Goal: Contribute content: Add original content to the website for others to see

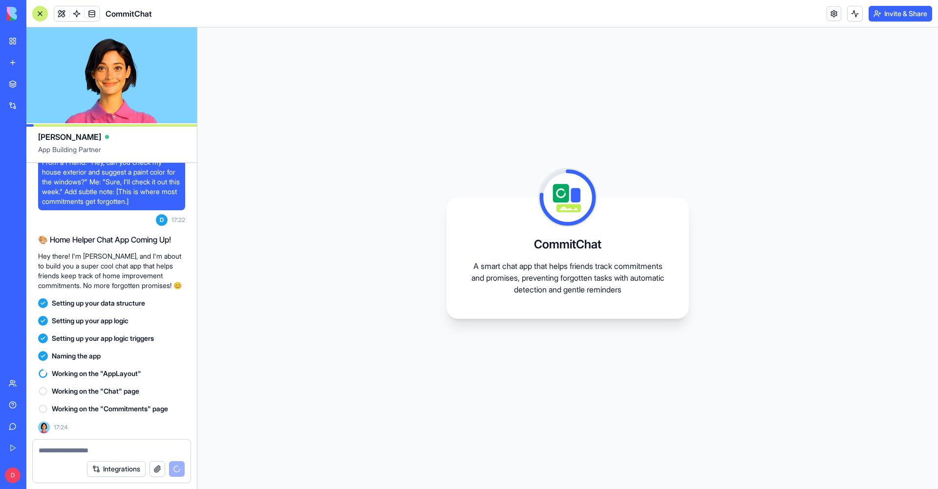
click at [104, 446] on textarea at bounding box center [112, 450] width 146 height 10
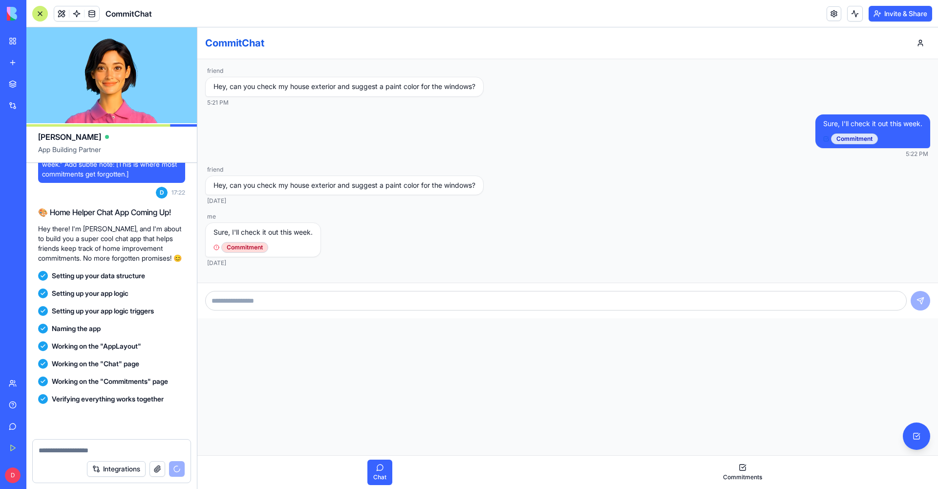
scroll to position [132, 0]
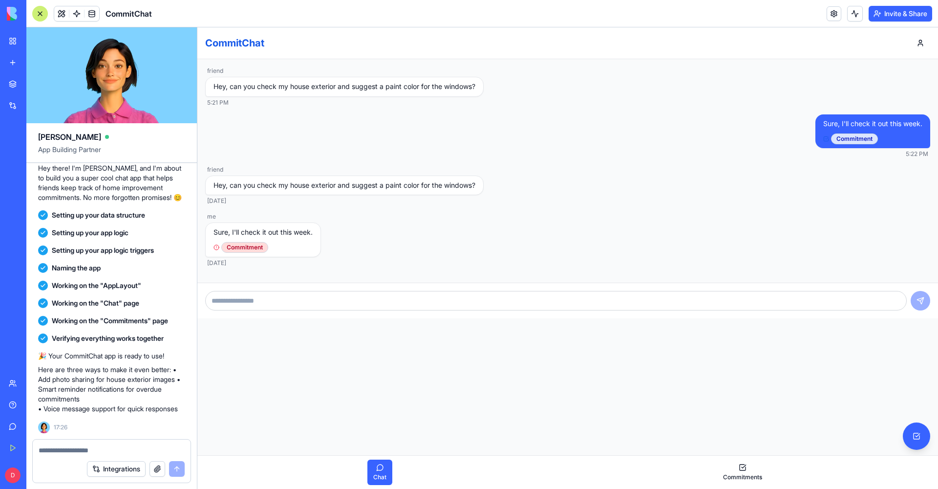
click at [251, 246] on div "Commitment" at bounding box center [244, 247] width 47 height 11
click at [83, 450] on textarea at bounding box center [112, 450] width 146 height 10
click at [93, 459] on div "Integrations" at bounding box center [112, 468] width 158 height 27
click at [98, 452] on textarea at bounding box center [112, 450] width 146 height 10
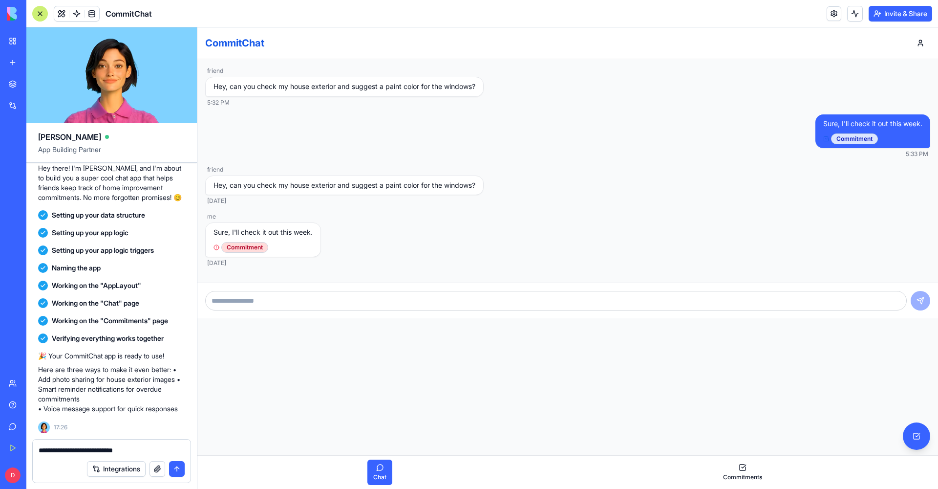
type textarea "**********"
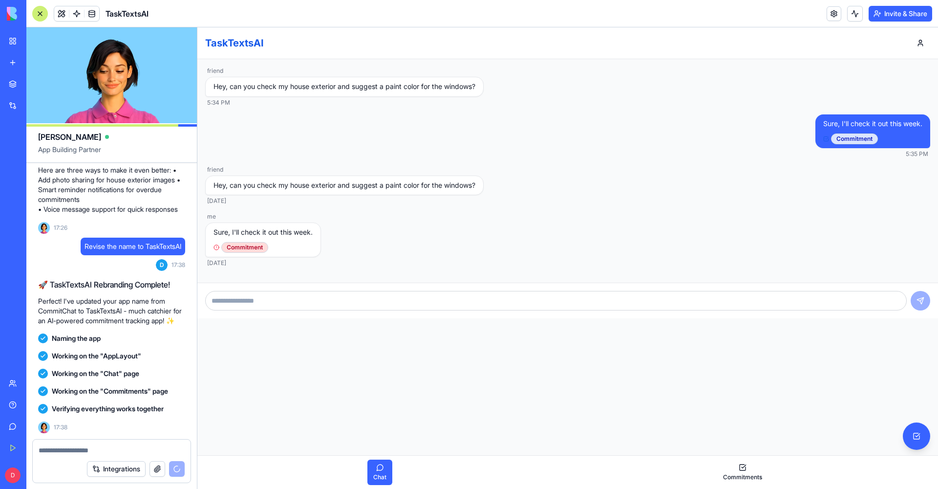
scroll to position [398, 0]
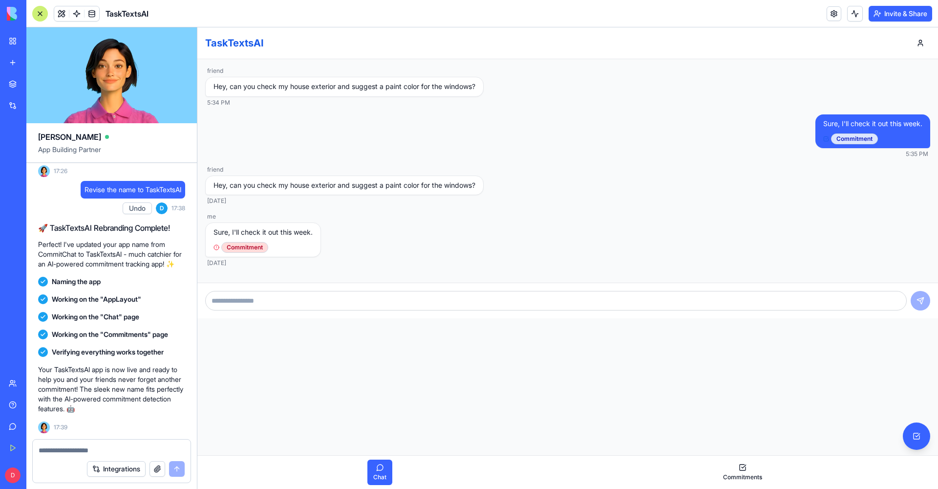
click at [63, 451] on textarea at bounding box center [112, 450] width 146 height 10
